Goal: Information Seeking & Learning: Learn about a topic

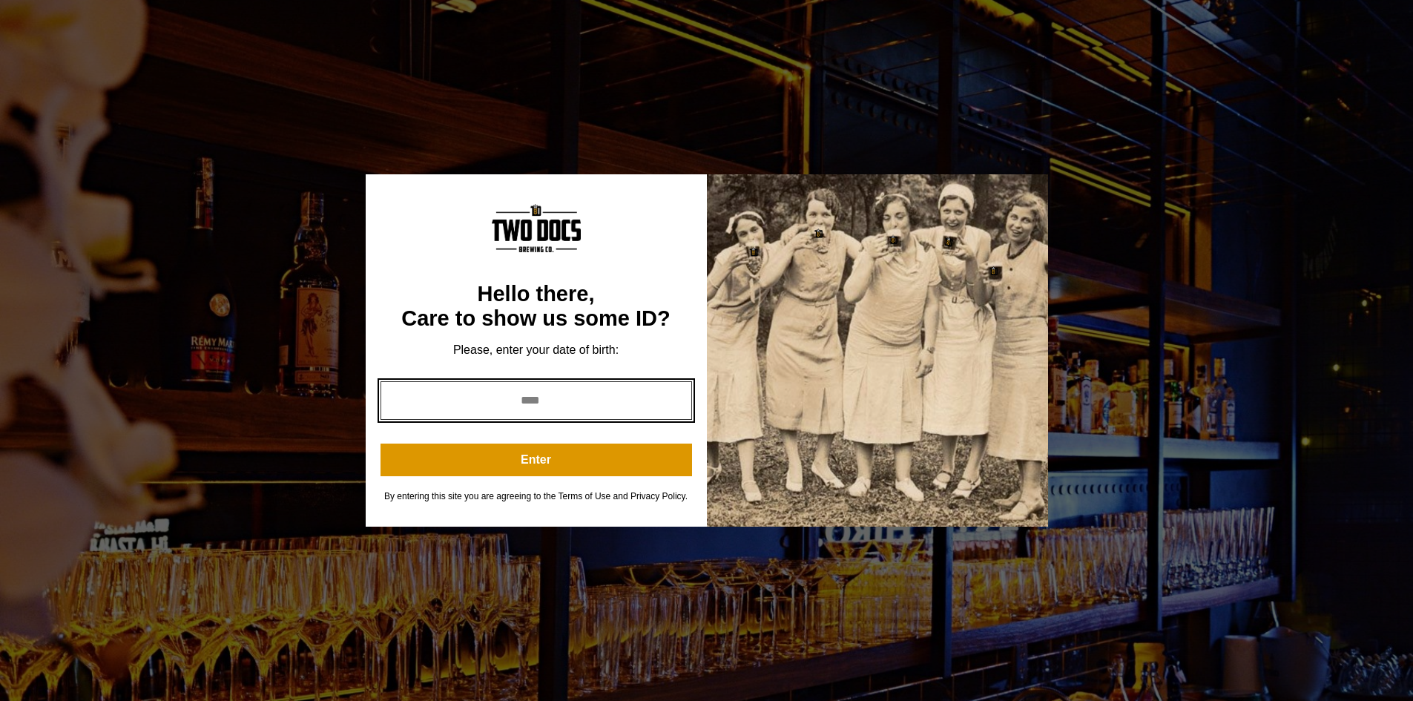
click at [543, 389] on input "year" at bounding box center [535, 400] width 311 height 39
type input "****"
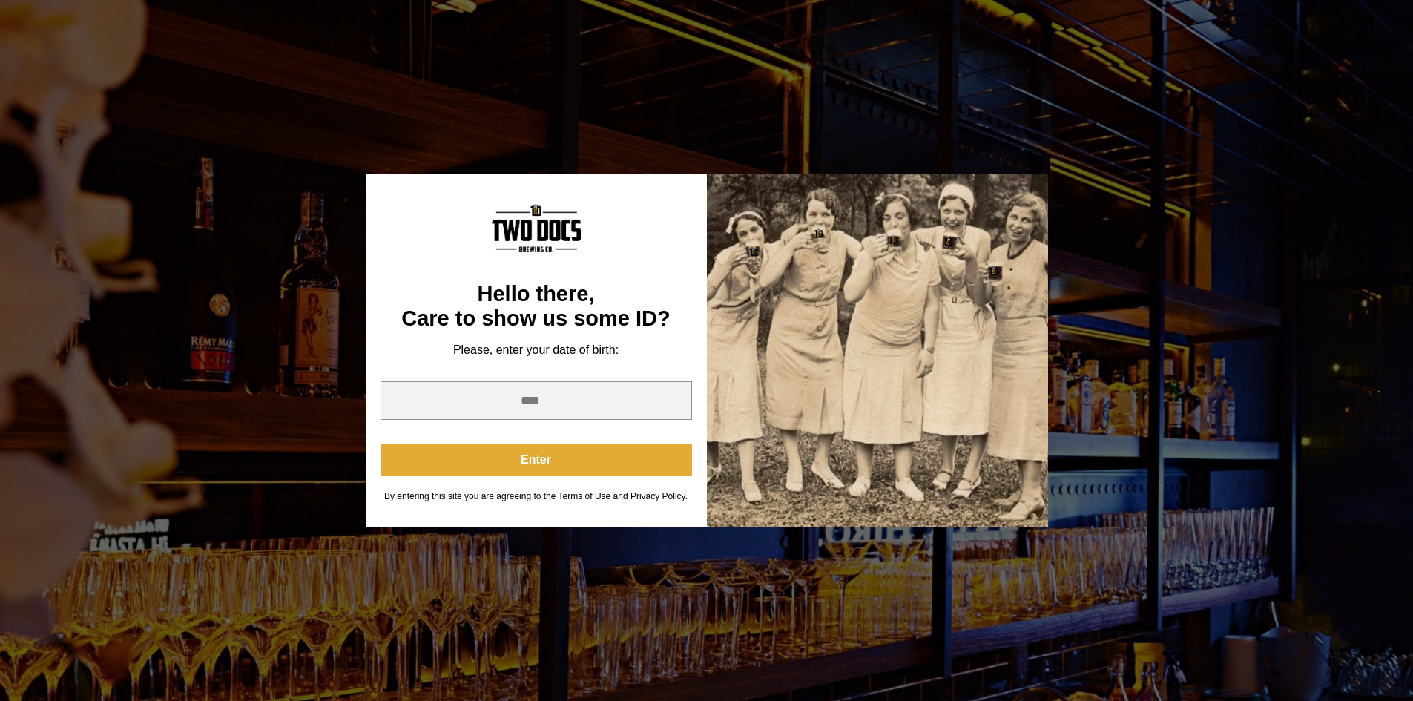
click at [585, 444] on button "Enter" at bounding box center [535, 459] width 311 height 33
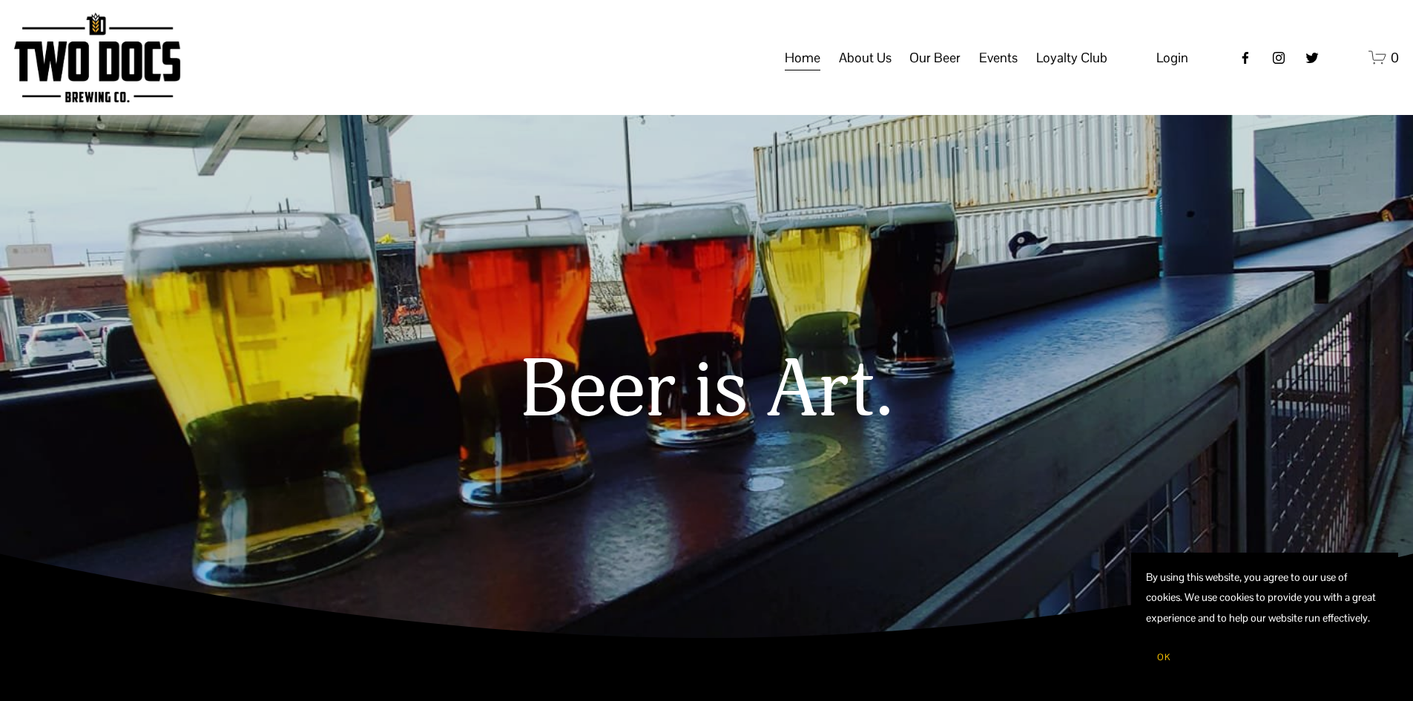
click at [939, 70] on span "Our Beer" at bounding box center [934, 57] width 51 height 25
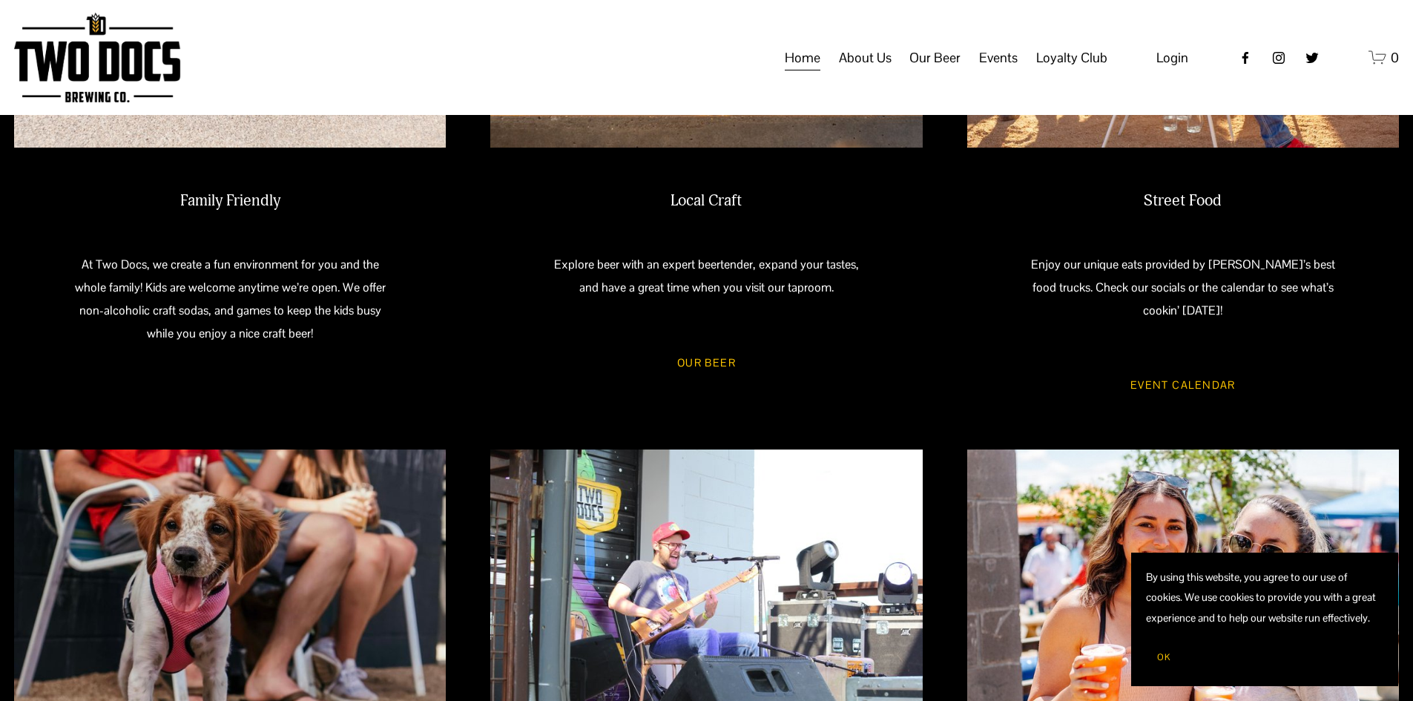
scroll to position [964, 0]
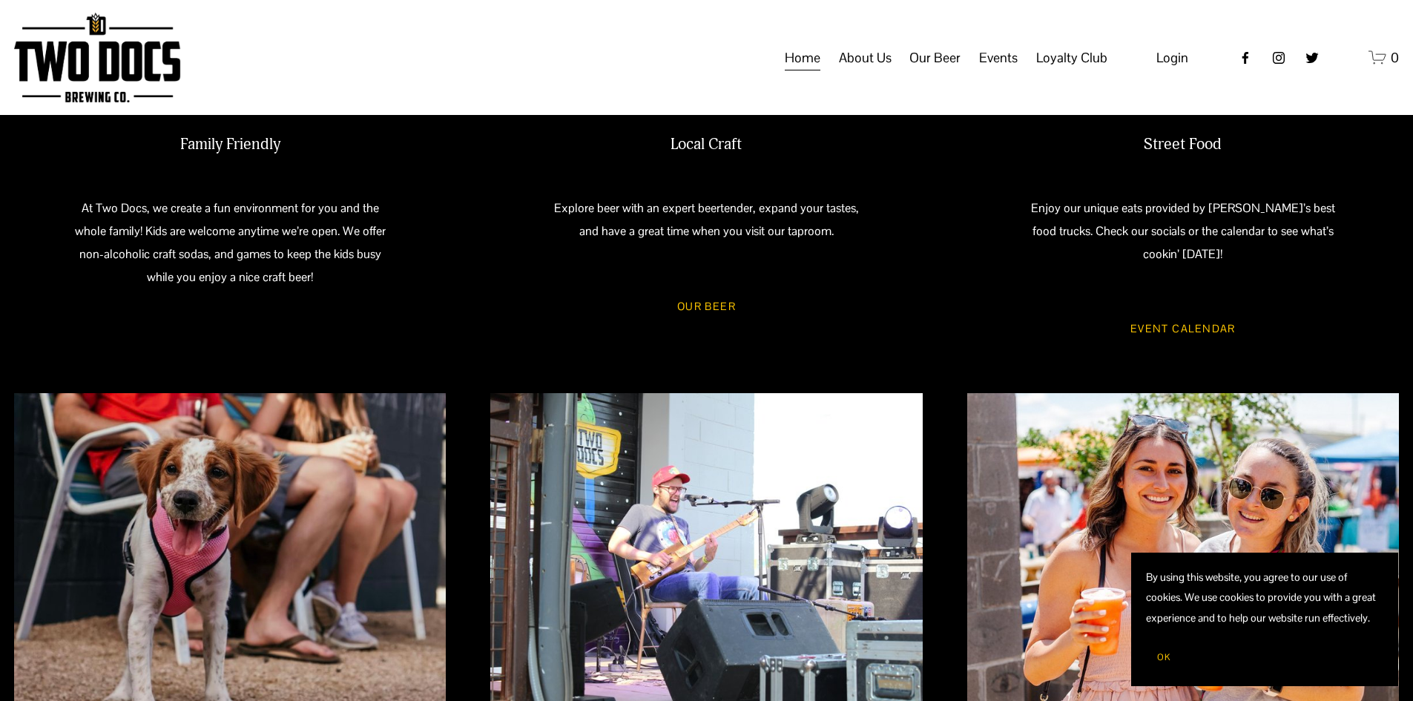
click at [726, 308] on link "Our Beer" at bounding box center [706, 305] width 102 height 39
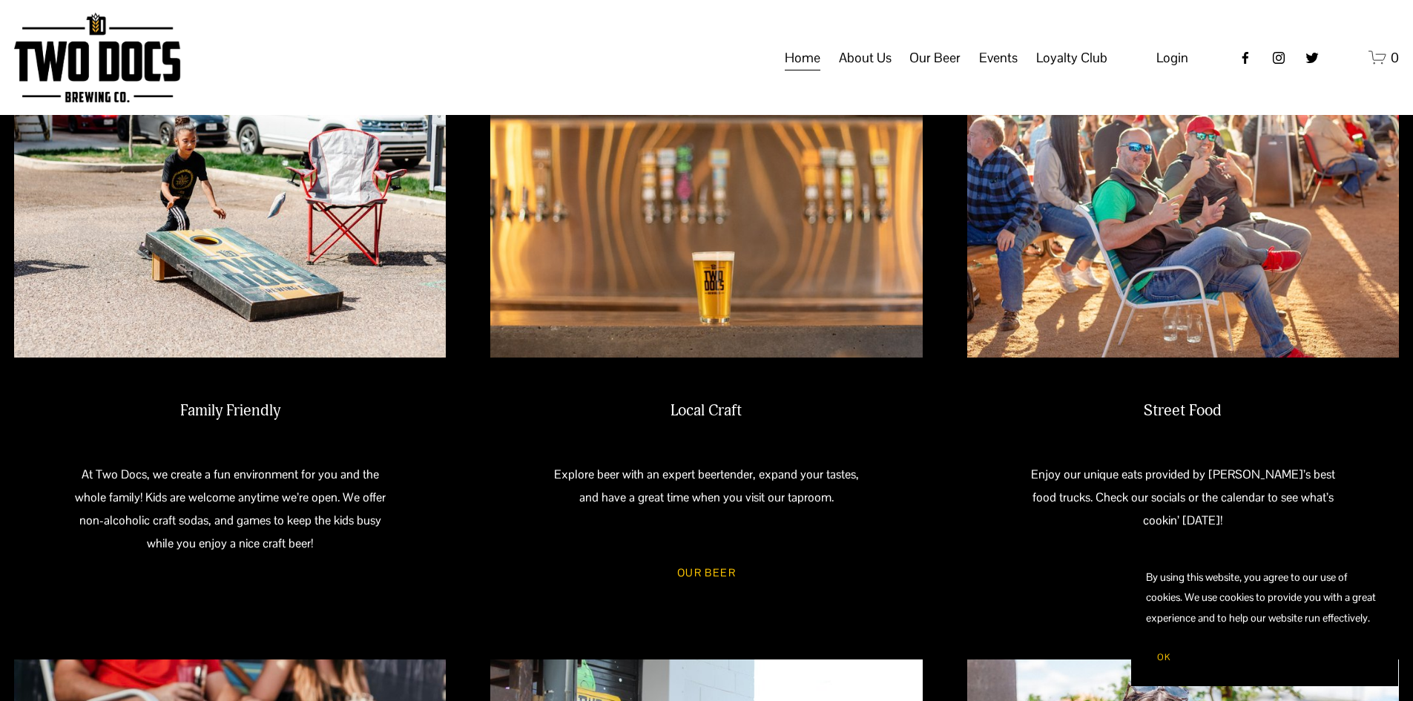
scroll to position [445, 0]
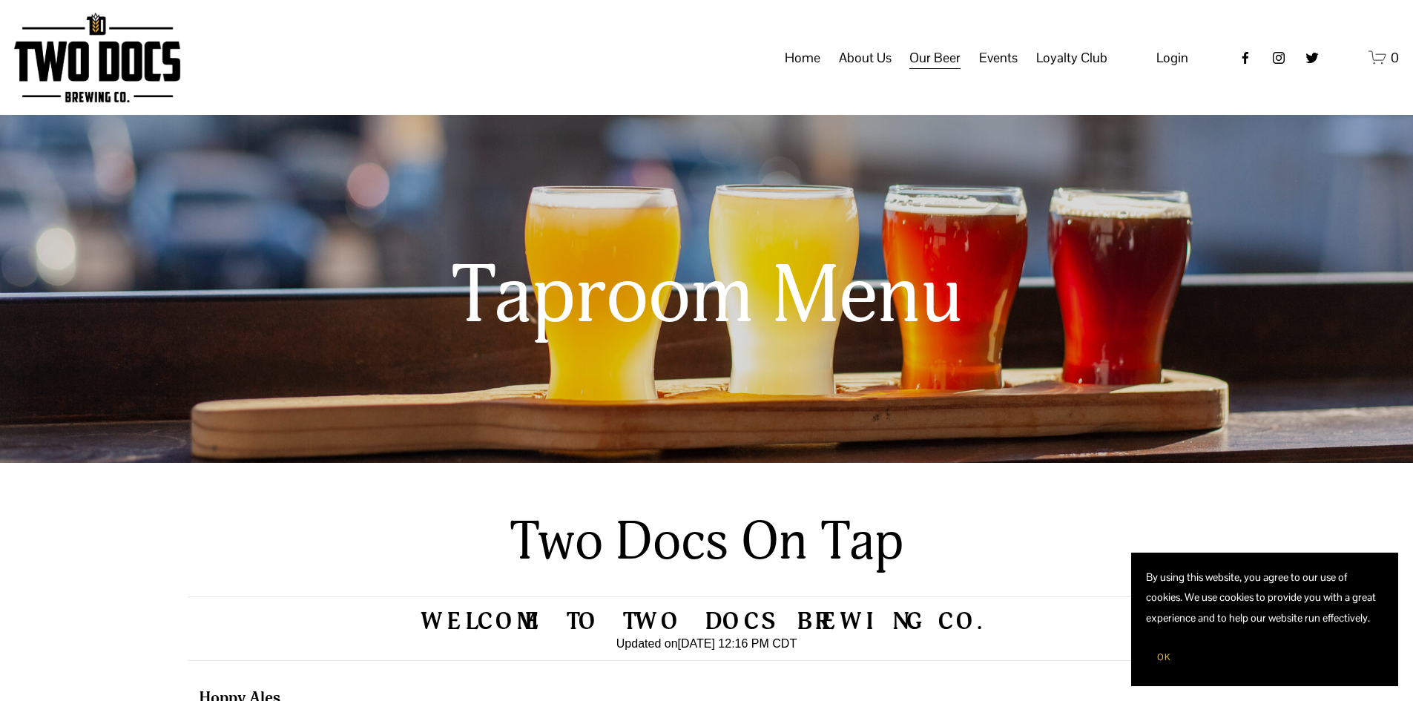
click at [1152, 655] on button "OK" at bounding box center [1164, 657] width 36 height 28
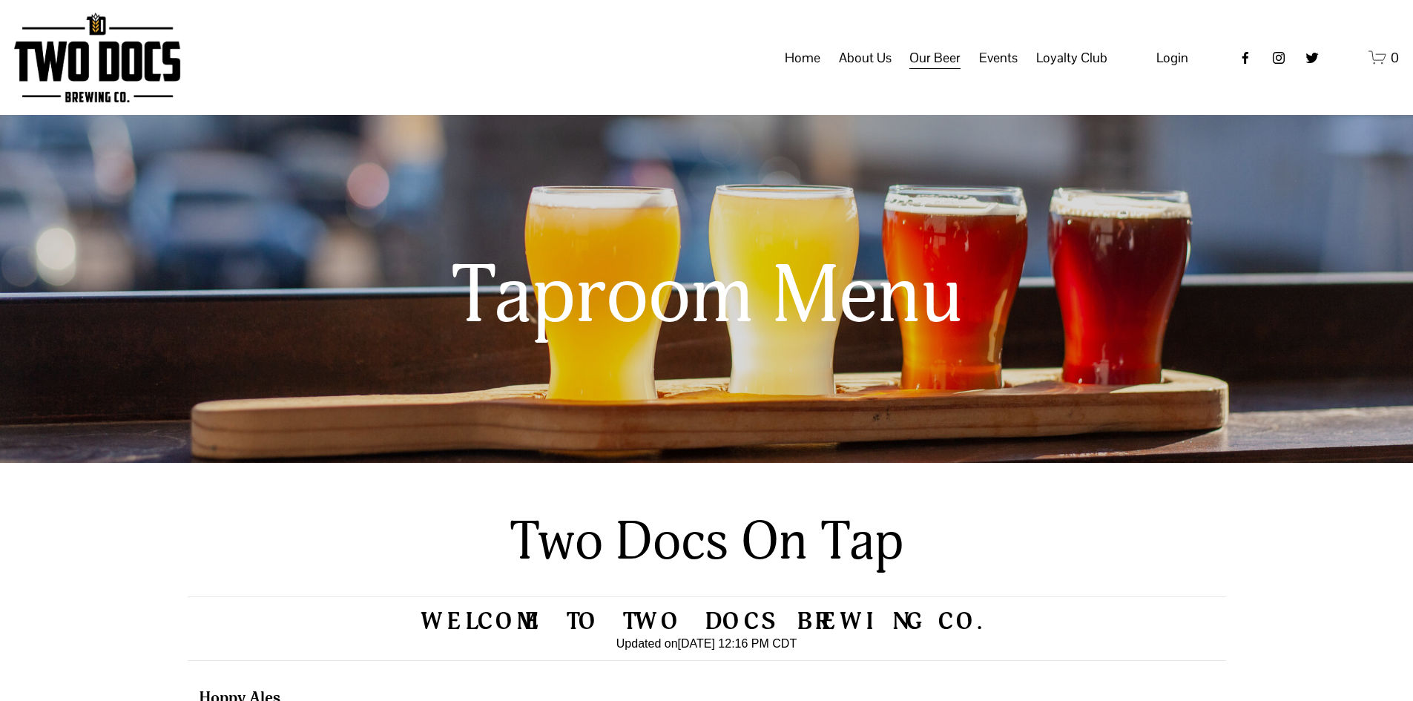
click at [1283, 314] on div at bounding box center [706, 231] width 1413 height 463
